Goal: Information Seeking & Learning: Learn about a topic

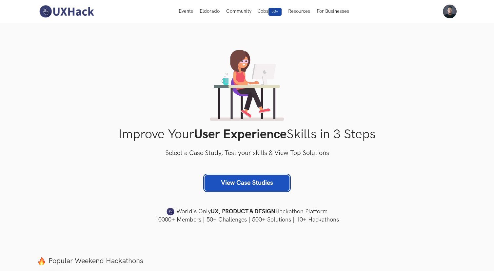
click at [238, 186] on link "View Case Studies" at bounding box center [247, 183] width 85 height 16
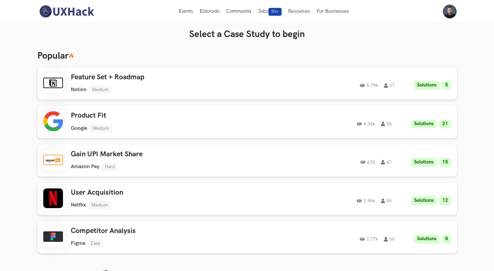
click at [59, 9] on img at bounding box center [66, 12] width 58 height 14
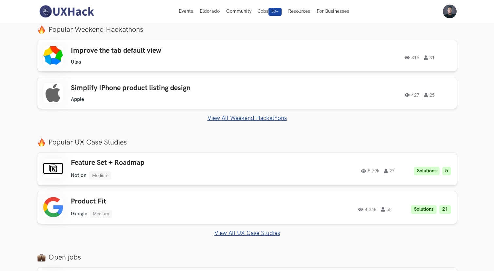
scroll to position [228, 0]
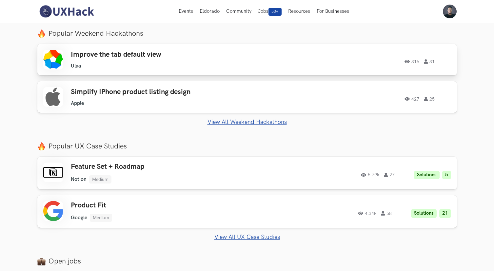
click at [160, 61] on div "Improve the tab default view Ulaa Ulaa 315 31" at bounding box center [164, 60] width 186 height 19
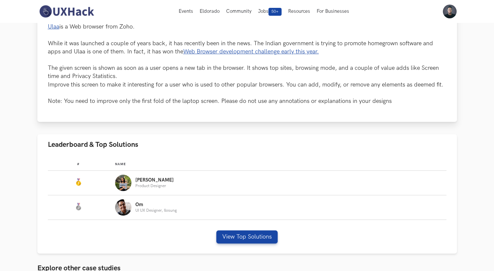
scroll to position [186, 0]
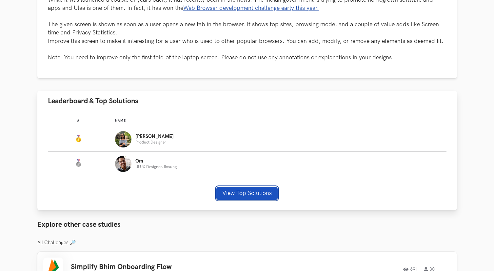
click at [240, 195] on button "View Top Solutions" at bounding box center [246, 193] width 61 height 13
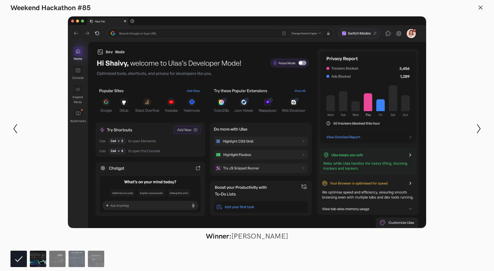
click at [38, 260] on img at bounding box center [38, 259] width 16 height 16
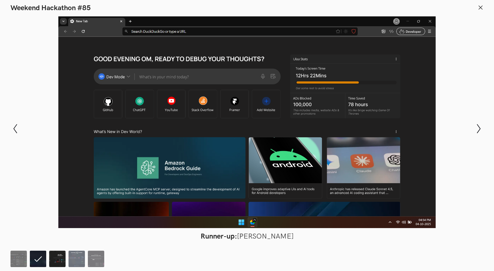
click at [54, 263] on img at bounding box center [57, 259] width 16 height 16
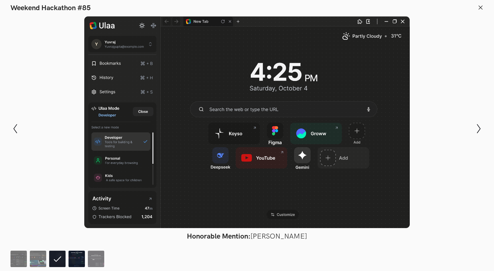
click at [80, 260] on img at bounding box center [77, 259] width 16 height 16
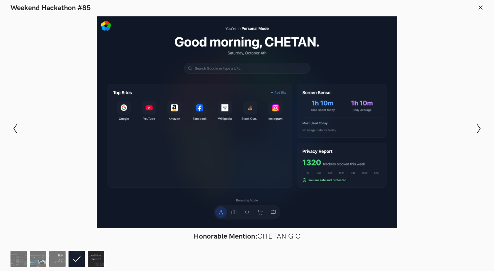
click at [98, 263] on img at bounding box center [96, 259] width 16 height 16
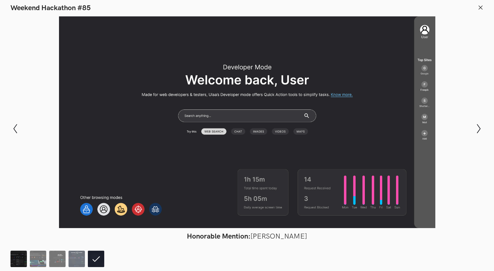
click at [18, 258] on img at bounding box center [18, 259] width 16 height 16
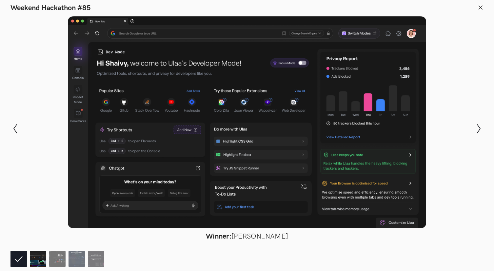
click at [37, 257] on img at bounding box center [38, 259] width 16 height 16
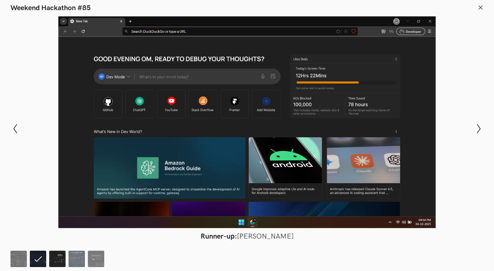
click at [56, 259] on img at bounding box center [57, 259] width 16 height 16
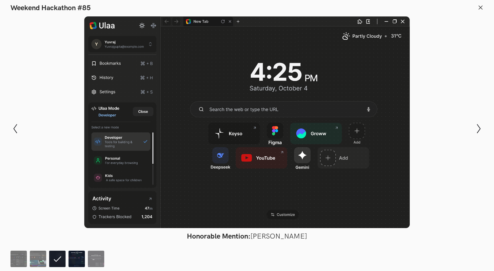
click at [78, 261] on img at bounding box center [77, 259] width 16 height 16
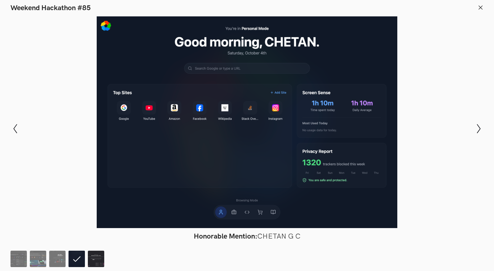
click at [94, 258] on img at bounding box center [96, 259] width 16 height 16
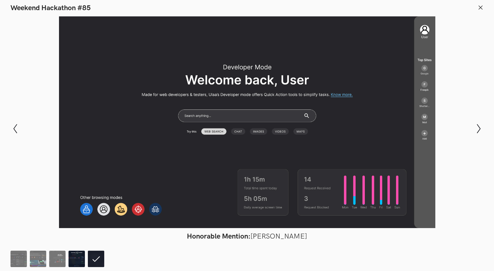
click at [81, 257] on img at bounding box center [77, 259] width 16 height 16
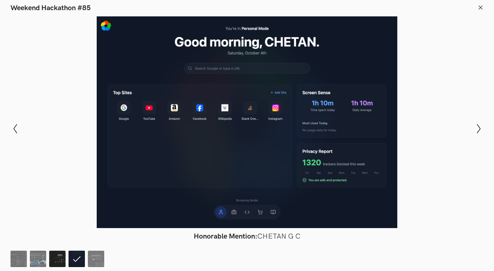
click at [63, 262] on img at bounding box center [57, 259] width 16 height 16
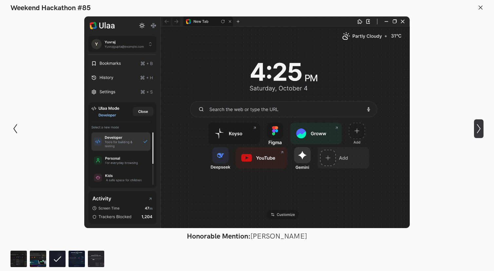
click at [476, 130] on icon "Show next slide" at bounding box center [479, 129] width 10 height 10
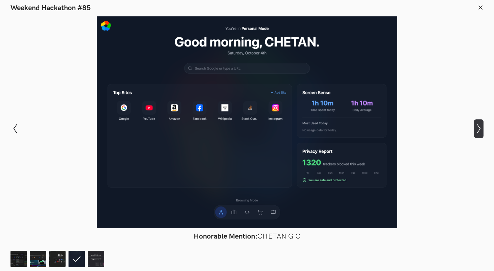
click at [476, 130] on icon "Show next slide" at bounding box center [479, 129] width 10 height 10
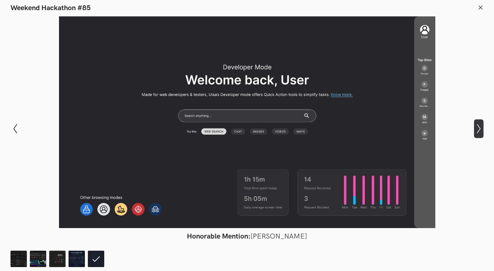
click at [478, 132] on icon "Show next slide" at bounding box center [479, 129] width 10 height 10
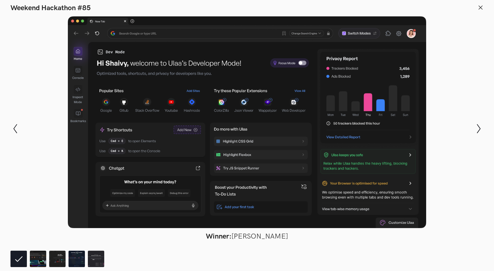
click at [480, 9] on icon at bounding box center [481, 8] width 6 height 6
